Goal: Information Seeking & Learning: Learn about a topic

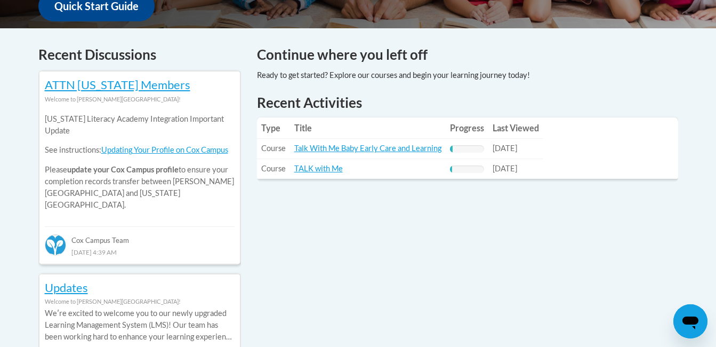
scroll to position [427, 0]
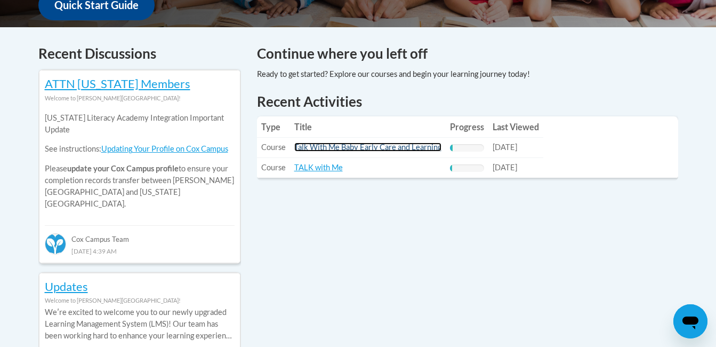
click at [389, 146] on link "Talk With Me Baby Early Care and Learning" at bounding box center [367, 146] width 147 height 9
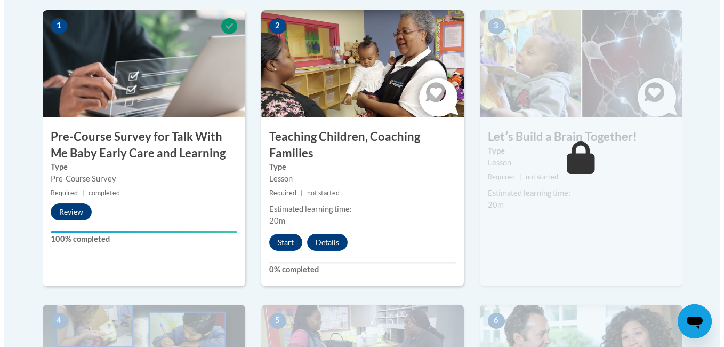
scroll to position [350, 0]
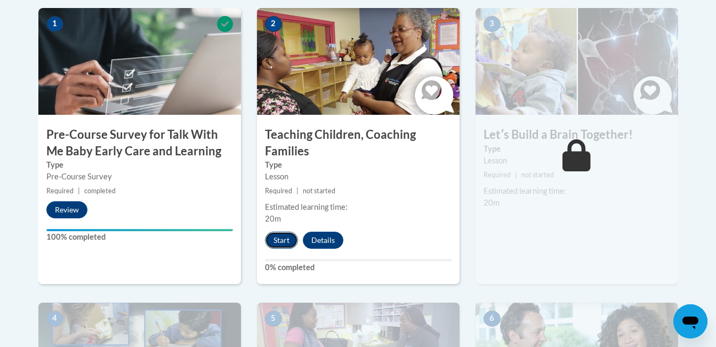
click at [285, 248] on button "Start" at bounding box center [281, 240] width 33 height 17
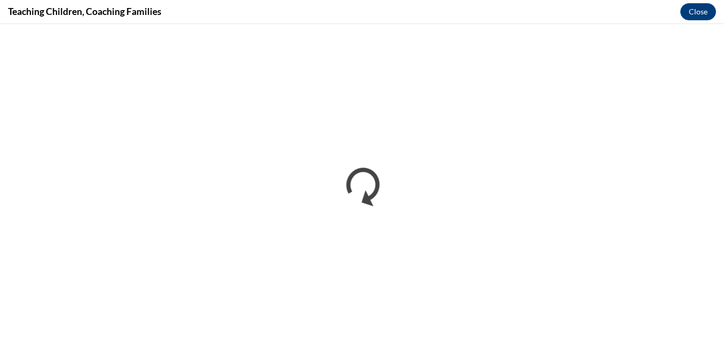
scroll to position [0, 0]
